Goal: Find specific fact: Locate a discrete piece of known information

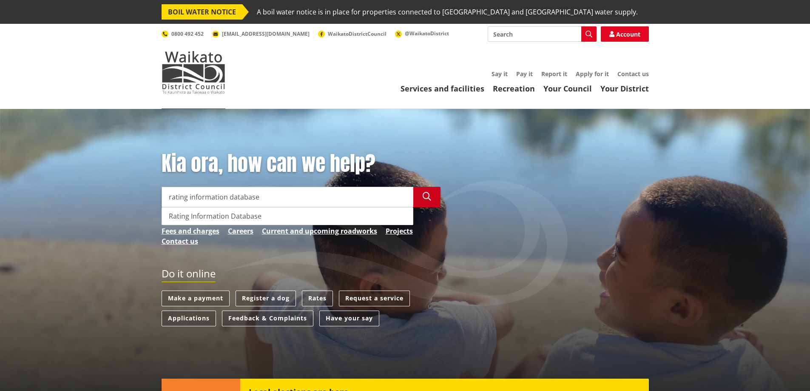
type input "rating information database"
click at [426, 198] on icon "button" at bounding box center [427, 196] width 9 height 9
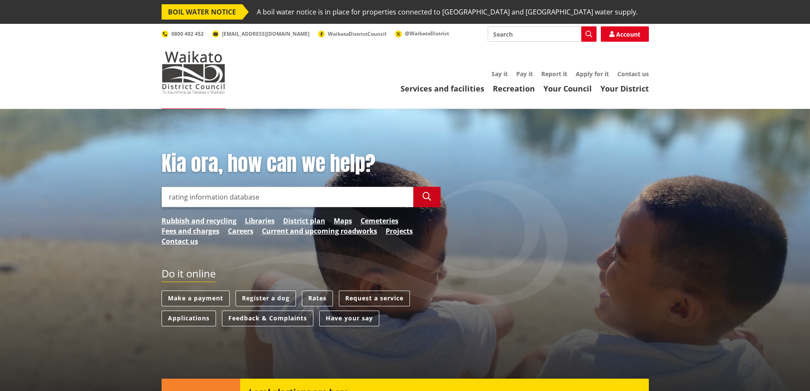
click at [426, 197] on icon "button" at bounding box center [427, 196] width 9 height 9
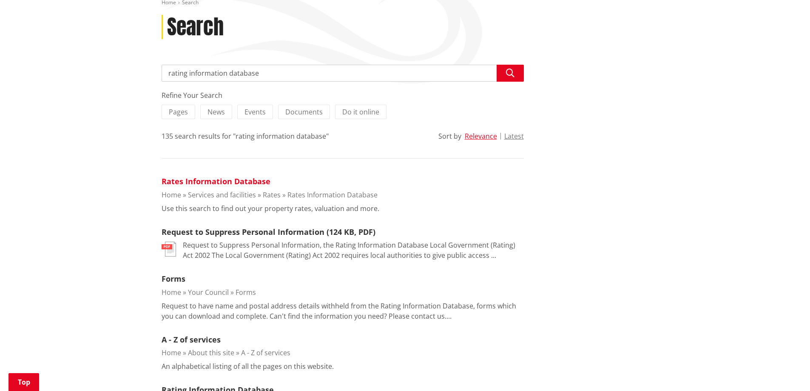
scroll to position [128, 0]
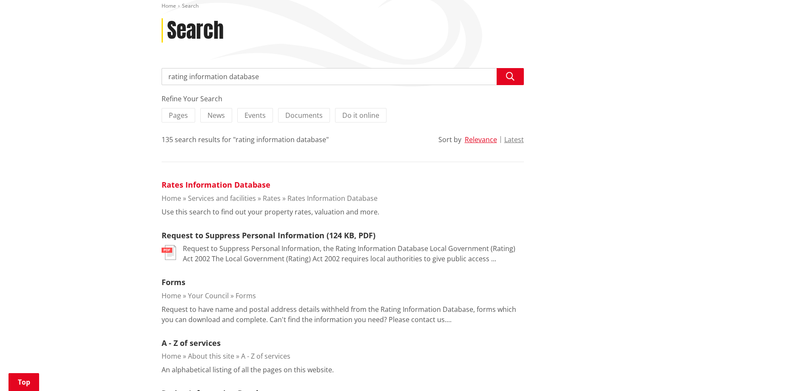
click at [225, 185] on link "Rates Information Database" at bounding box center [216, 185] width 109 height 10
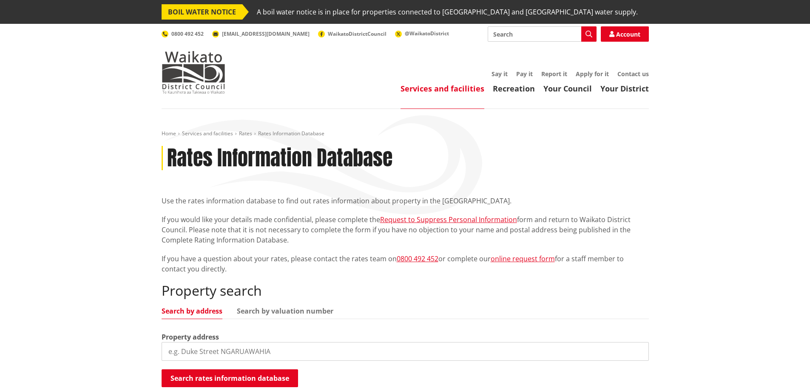
click at [200, 347] on input "search" at bounding box center [405, 351] width 487 height 19
click at [214, 379] on button "Search rates information database" at bounding box center [230, 378] width 137 height 18
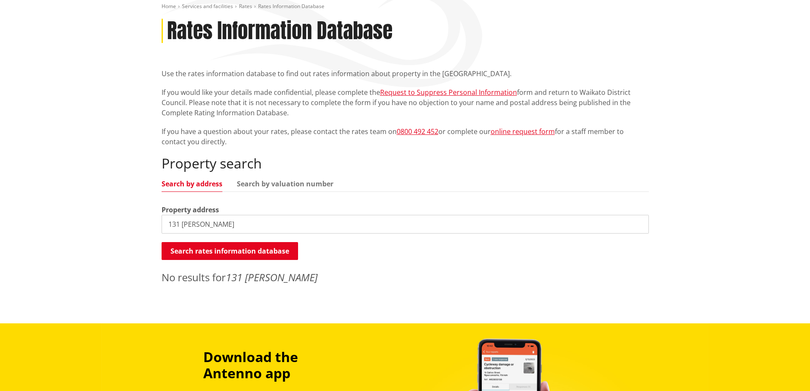
scroll to position [298, 0]
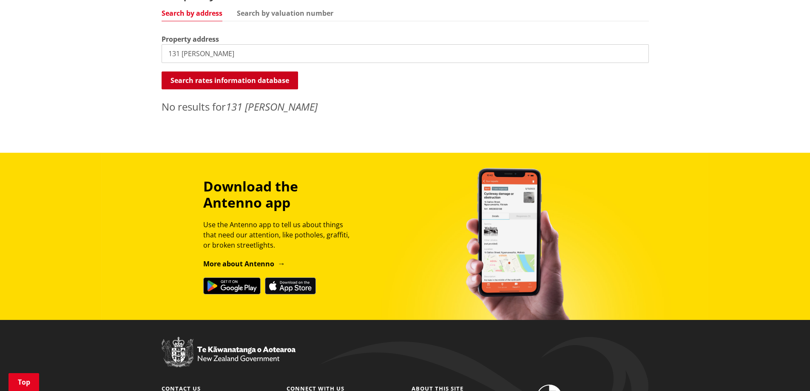
click at [212, 86] on button "Search rates information database" at bounding box center [230, 80] width 137 height 18
drag, startPoint x: 180, startPoint y: 54, endPoint x: 129, endPoint y: 50, distance: 51.2
type input "raynes"
click at [202, 60] on input "raynes" at bounding box center [405, 53] width 487 height 19
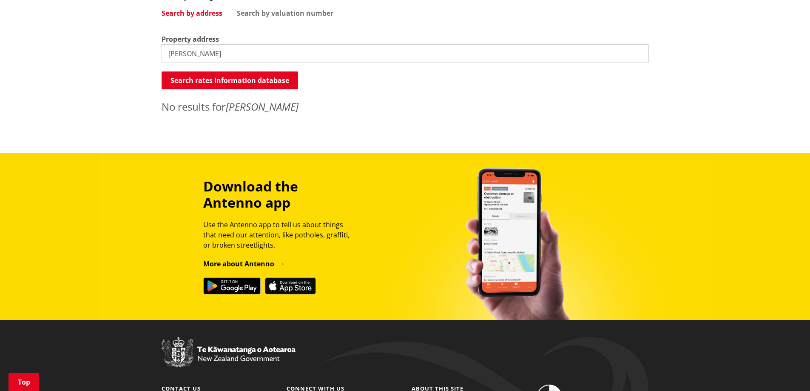
click at [199, 54] on input "raynes" at bounding box center [405, 53] width 487 height 19
click at [214, 58] on input "raynes" at bounding box center [405, 53] width 487 height 19
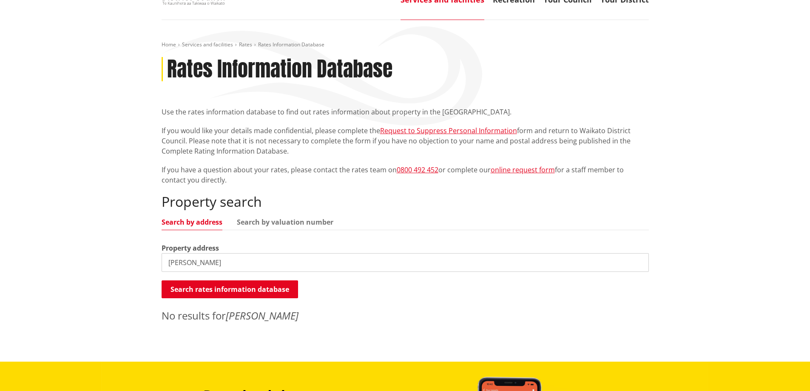
scroll to position [85, 0]
